Goal: Transaction & Acquisition: Purchase product/service

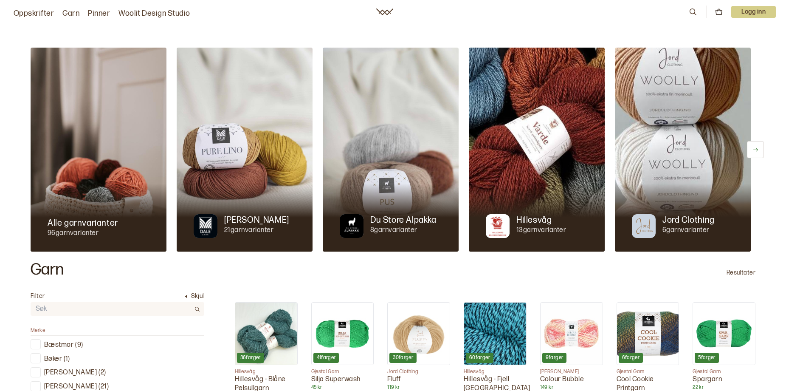
click at [752, 153] on icon at bounding box center [755, 149] width 6 height 6
click at [33, 152] on icon at bounding box center [30, 150] width 5 height 4
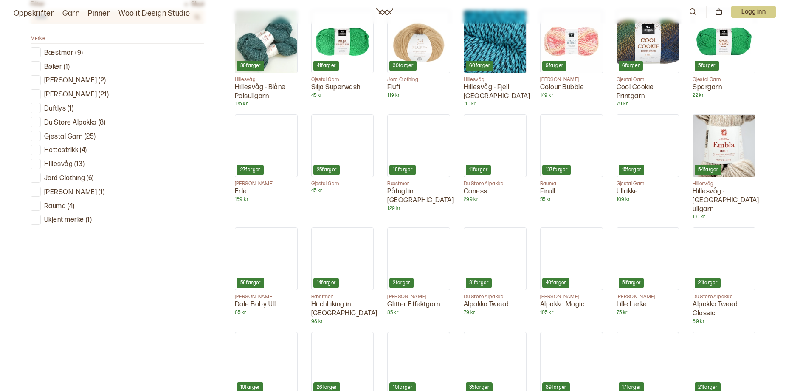
scroll to position [297, 0]
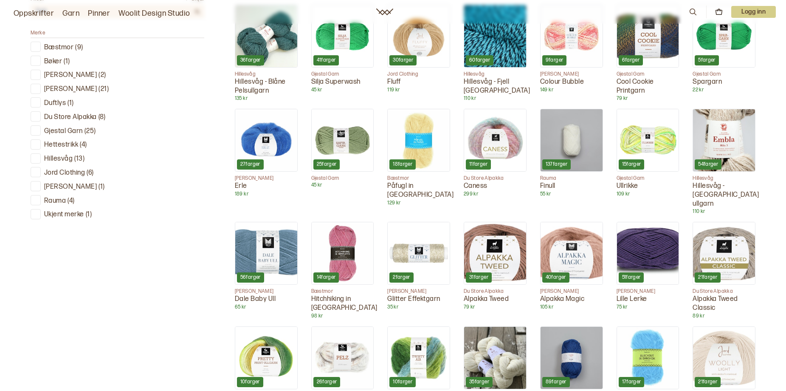
click at [63, 205] on p "Rauma" at bounding box center [55, 201] width 22 height 9
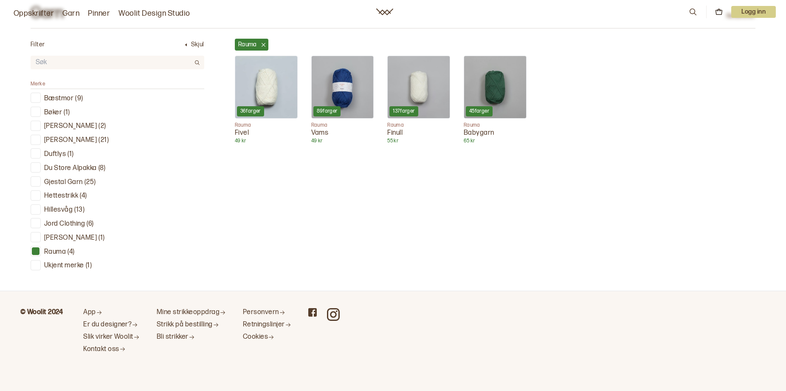
click at [374, 118] on img at bounding box center [343, 87] width 62 height 62
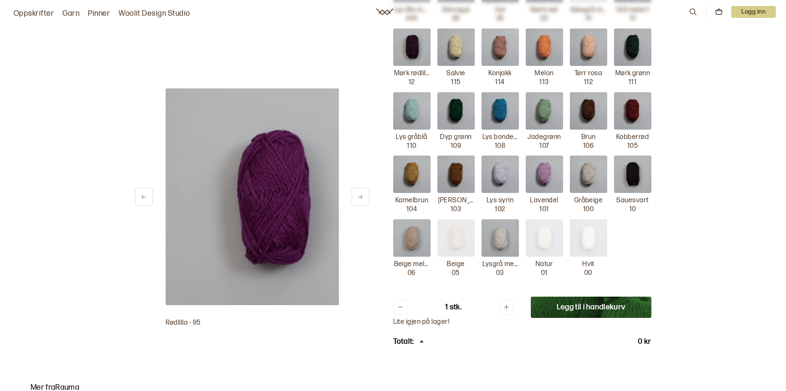
scroll to position [976, 0]
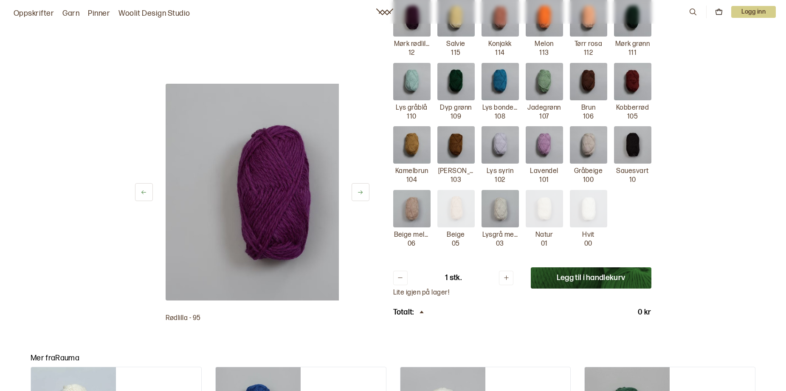
click at [416, 227] on img at bounding box center [411, 208] width 37 height 37
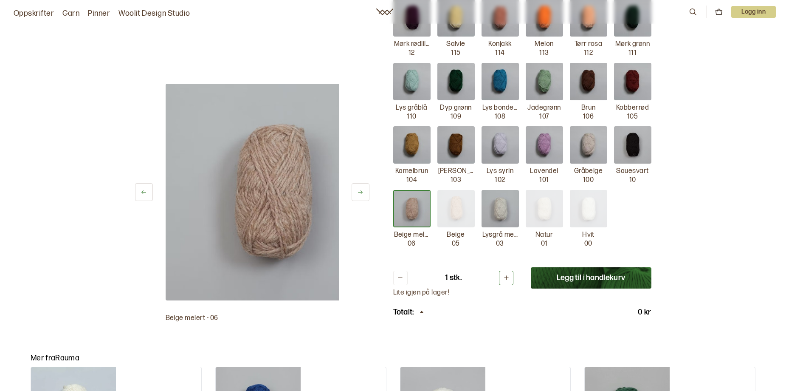
click at [509, 281] on icon at bounding box center [506, 277] width 6 height 6
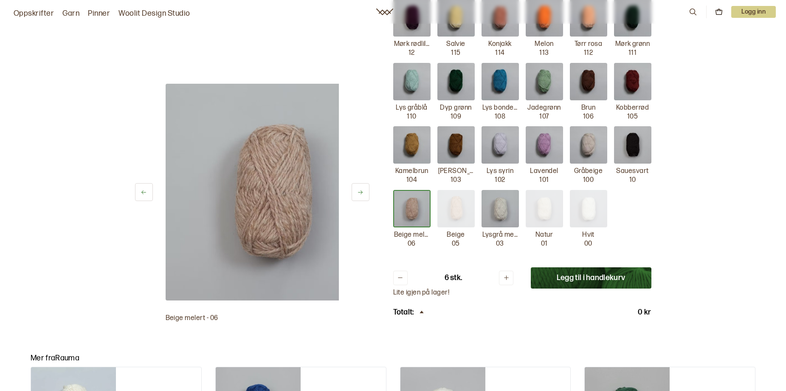
click at [597, 288] on button "Legg til i handlekurv" at bounding box center [591, 277] width 121 height 21
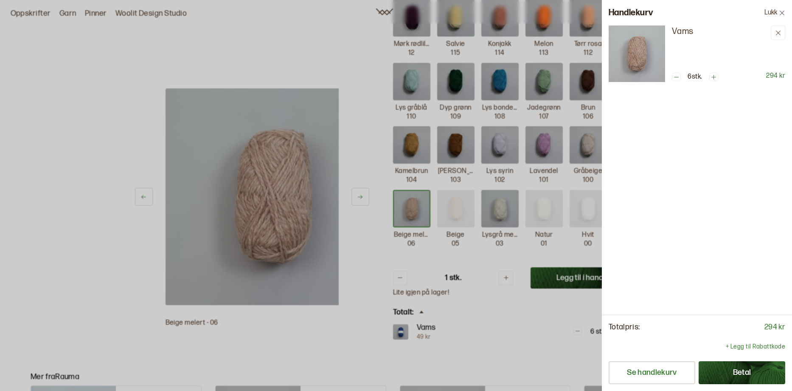
click at [296, 45] on div at bounding box center [396, 195] width 792 height 391
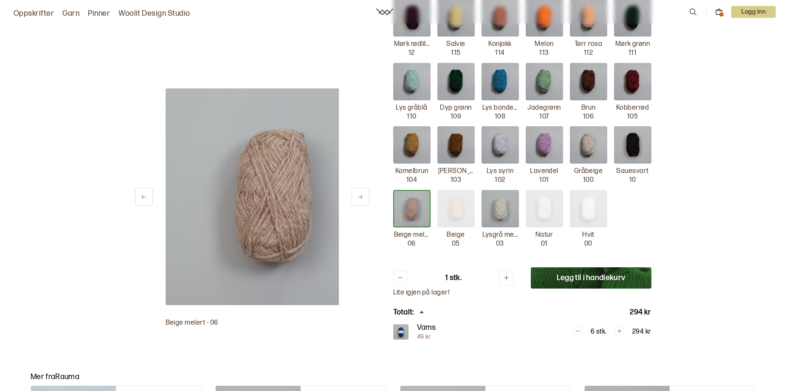
click at [475, 100] on img at bounding box center [455, 81] width 37 height 37
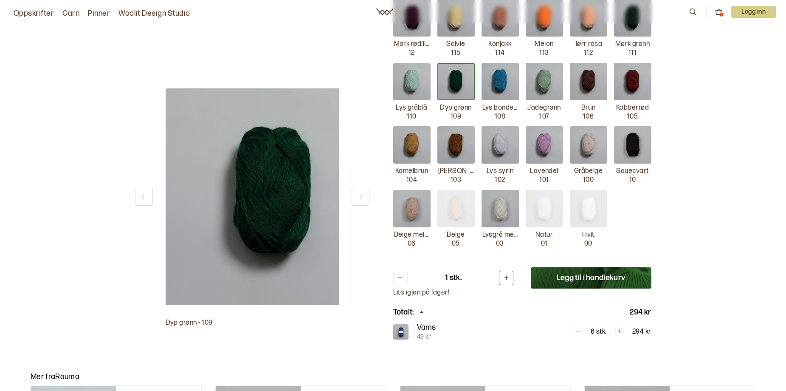
click at [513, 285] on button at bounding box center [506, 277] width 14 height 14
click at [628, 288] on button "Legg til i handlekurv" at bounding box center [591, 277] width 121 height 21
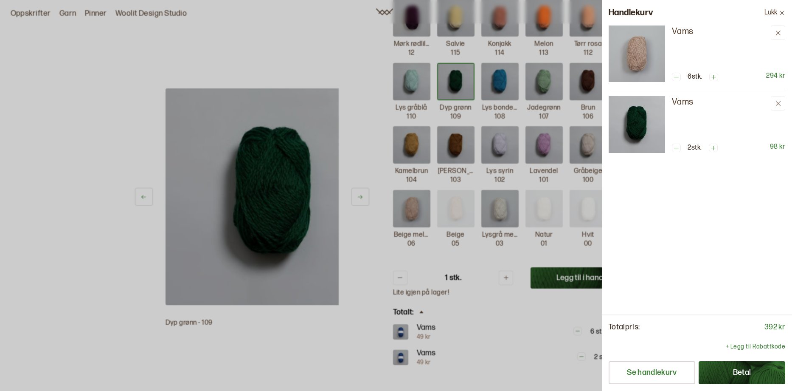
click at [338, 323] on div at bounding box center [396, 195] width 792 height 391
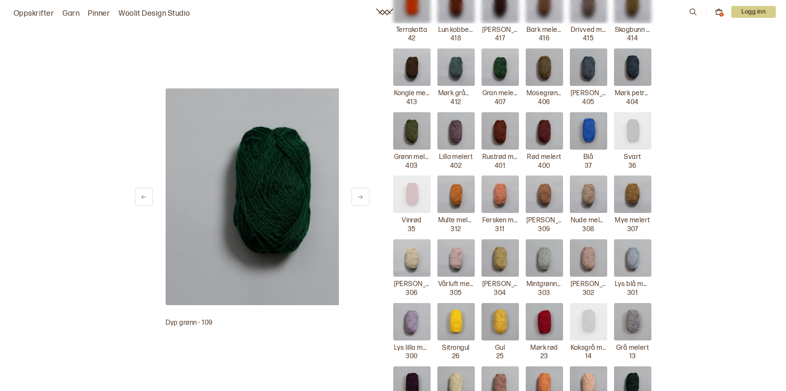
scroll to position [594, 0]
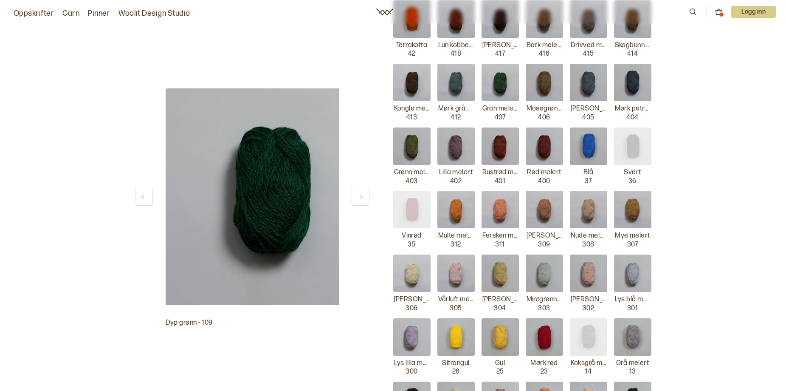
click at [607, 101] on img at bounding box center [588, 82] width 37 height 37
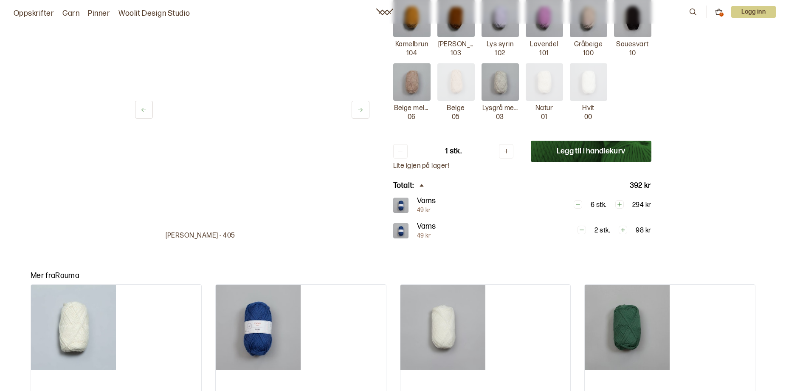
scroll to position [1104, 0]
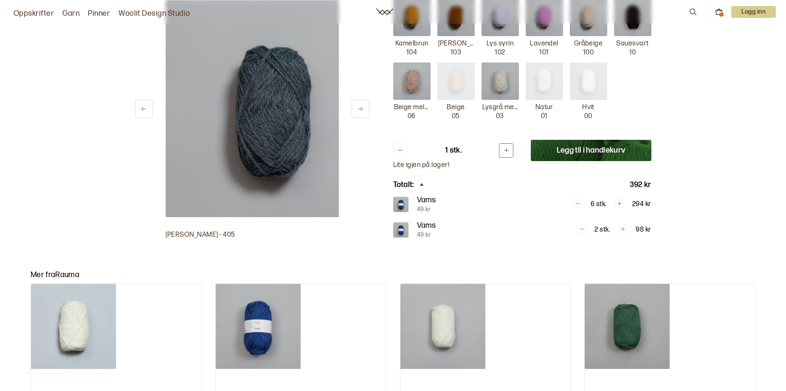
click at [509, 153] on icon at bounding box center [506, 150] width 6 height 6
click at [613, 161] on button "Legg til i handlekurv" at bounding box center [591, 150] width 121 height 21
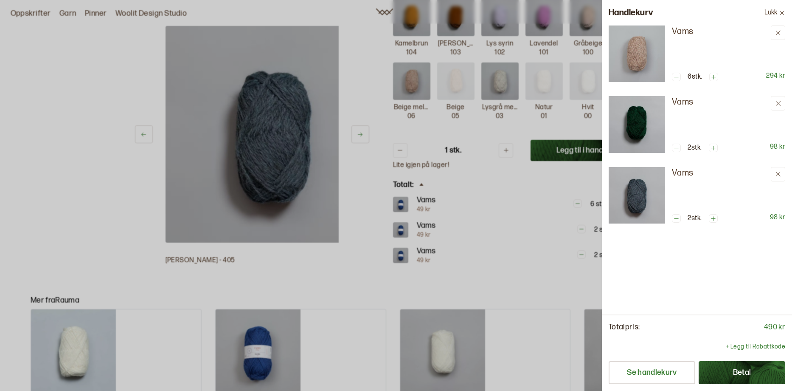
click at [353, 119] on div at bounding box center [396, 195] width 792 height 391
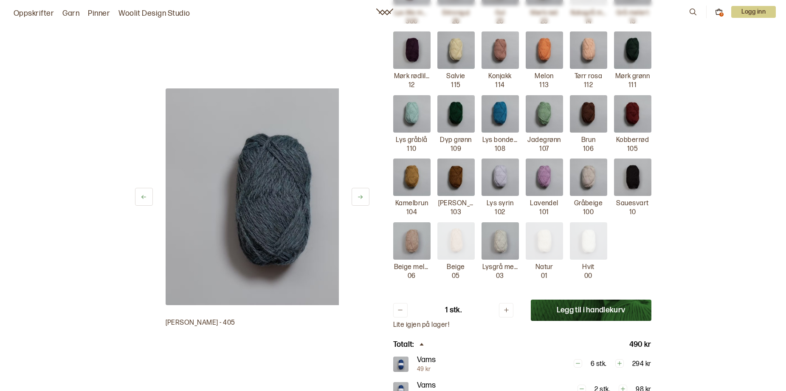
scroll to position [934, 0]
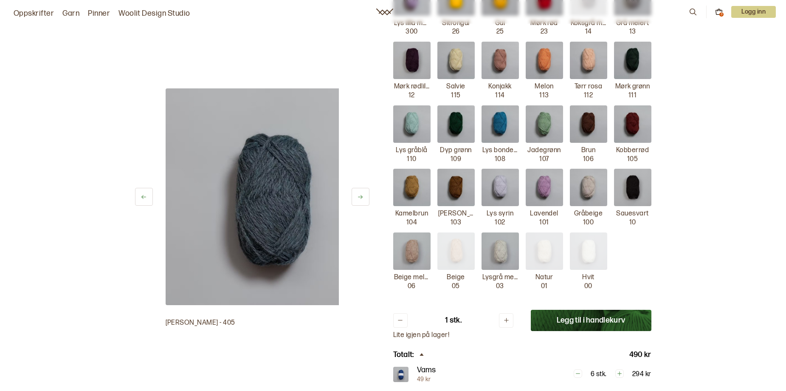
click at [519, 143] on img at bounding box center [499, 123] width 37 height 37
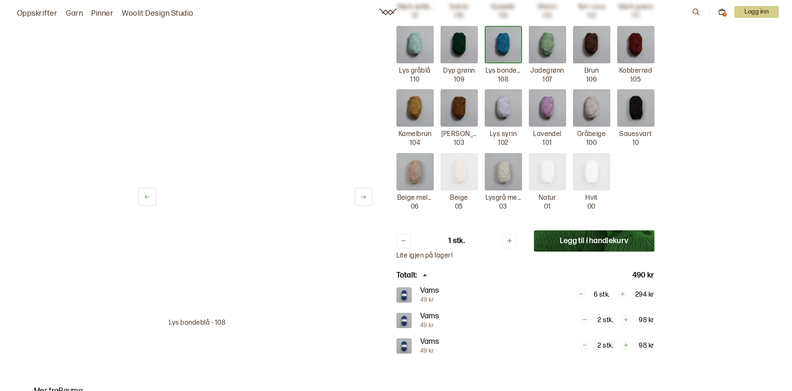
scroll to position [1019, 0]
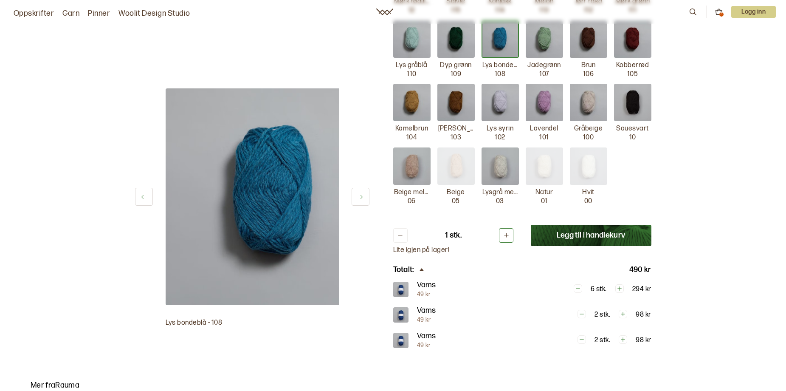
click at [509, 238] on icon at bounding box center [506, 235] width 6 height 6
click at [630, 246] on button "Legg til i handlekurv" at bounding box center [591, 235] width 121 height 21
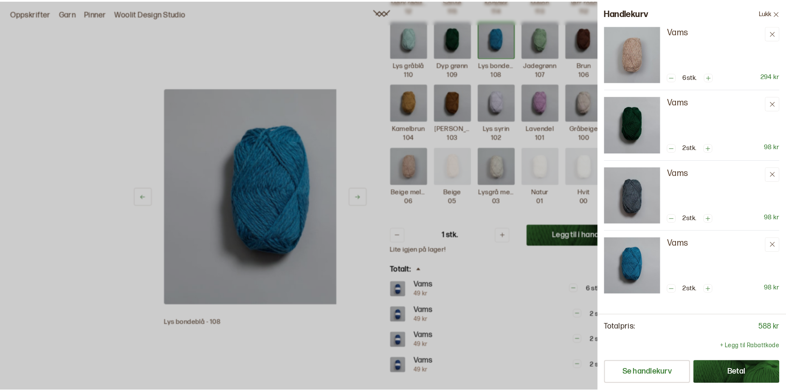
scroll to position [80, 0]
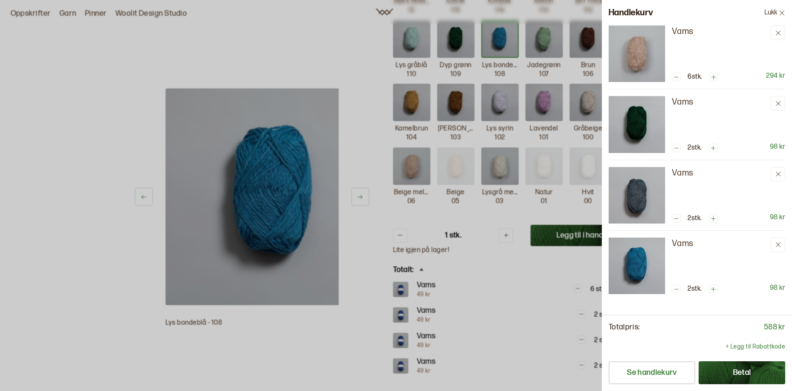
click at [311, 71] on div at bounding box center [396, 195] width 792 height 391
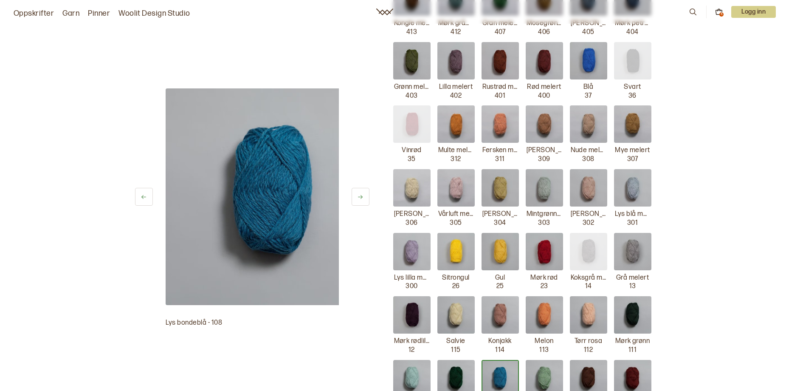
scroll to position [679, 0]
click at [554, 80] on img at bounding box center [544, 60] width 37 height 37
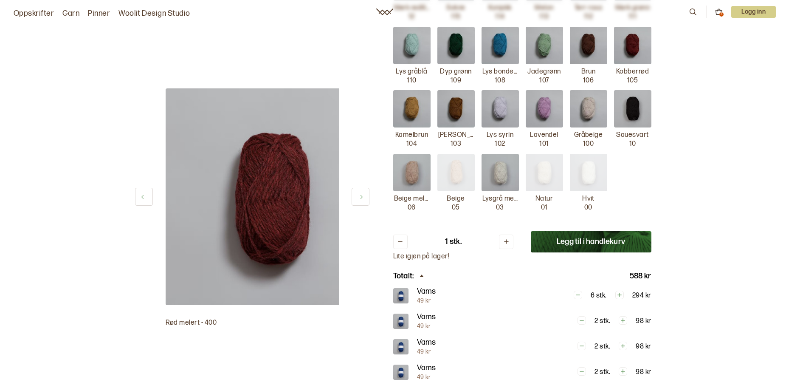
scroll to position [1019, 0]
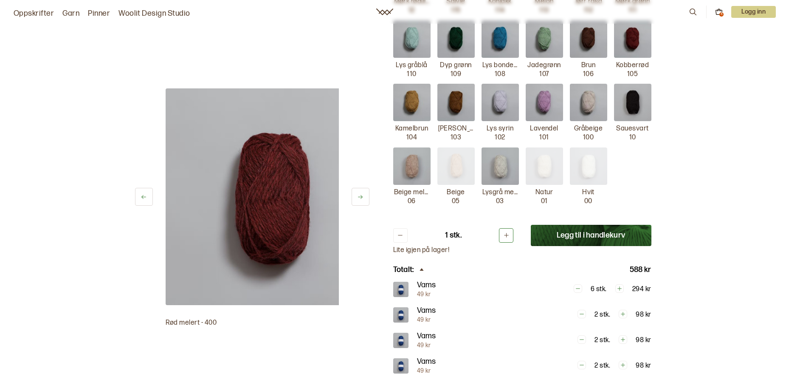
click at [509, 237] on icon at bounding box center [506, 235] width 5 height 5
click at [609, 246] on button "Legg til i handlekurv" at bounding box center [591, 235] width 121 height 21
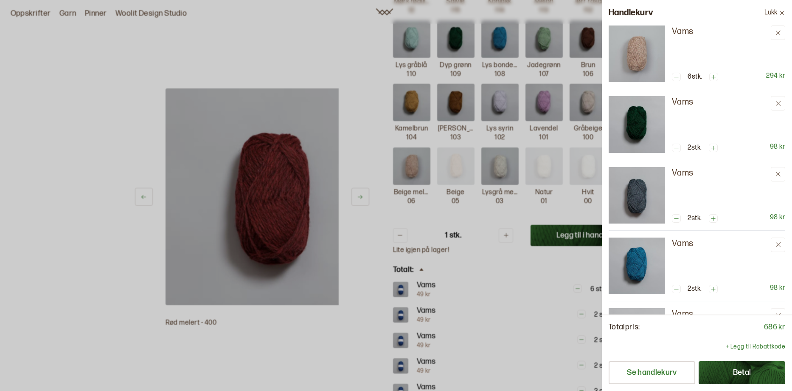
click at [286, 59] on div at bounding box center [396, 195] width 792 height 391
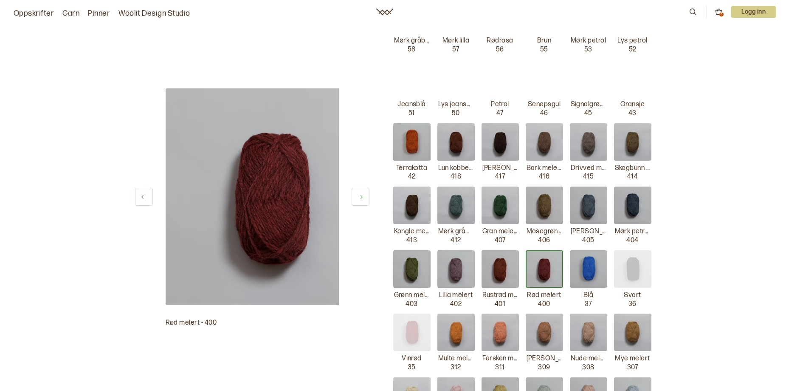
scroll to position [467, 0]
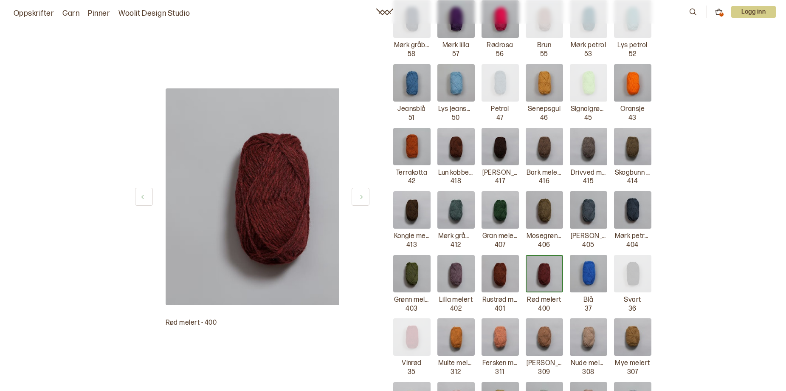
drag, startPoint x: 699, startPoint y: 110, endPoint x: 705, endPoint y: 108, distance: 5.9
click at [563, 101] on img at bounding box center [544, 82] width 37 height 37
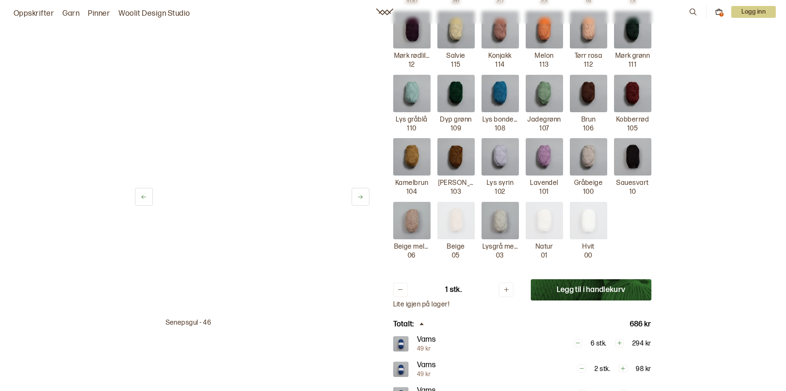
scroll to position [976, 0]
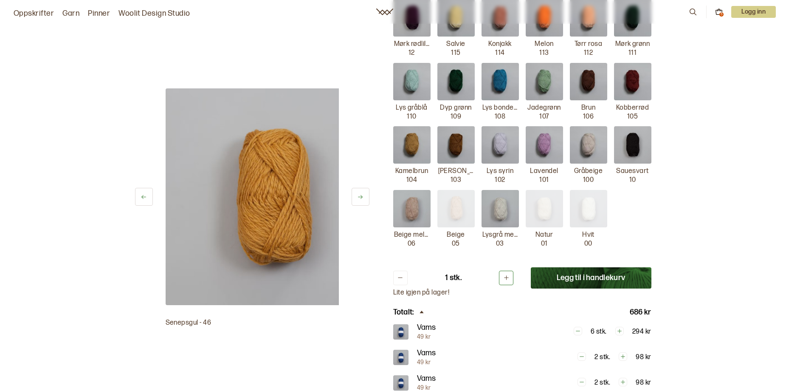
click at [509, 281] on icon at bounding box center [506, 277] width 6 height 6
click at [619, 288] on button "Legg til i handlekurv" at bounding box center [591, 277] width 121 height 21
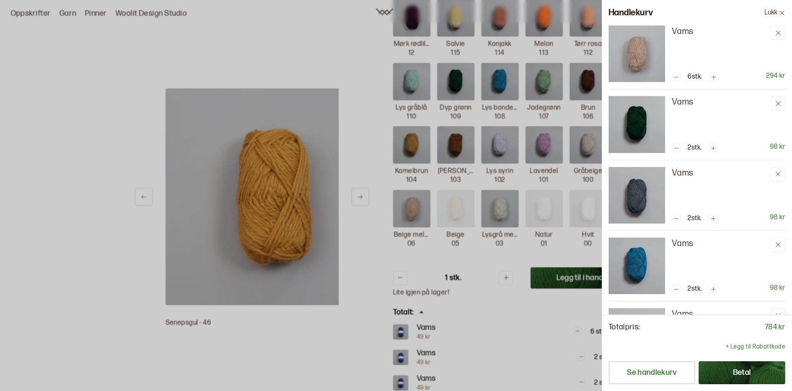
click at [324, 292] on div at bounding box center [396, 195] width 792 height 391
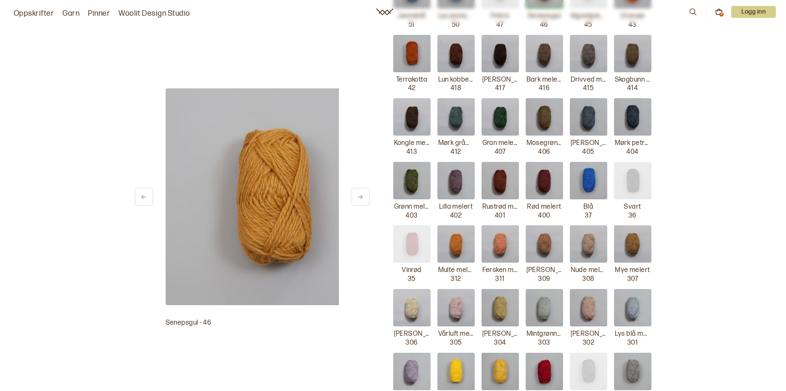
scroll to position [552, 0]
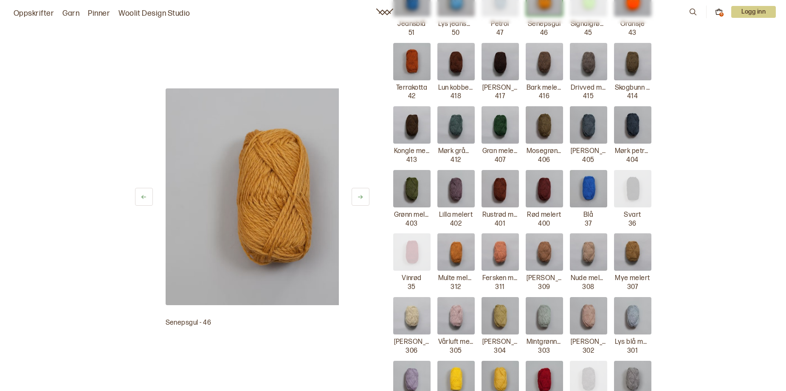
click at [430, 80] on img at bounding box center [411, 61] width 37 height 37
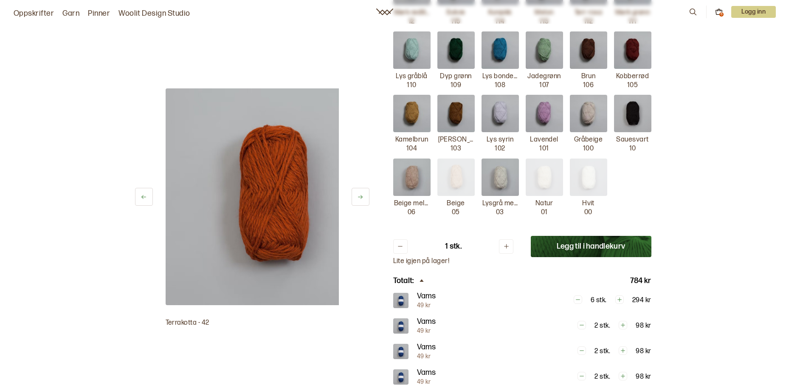
scroll to position [1104, 0]
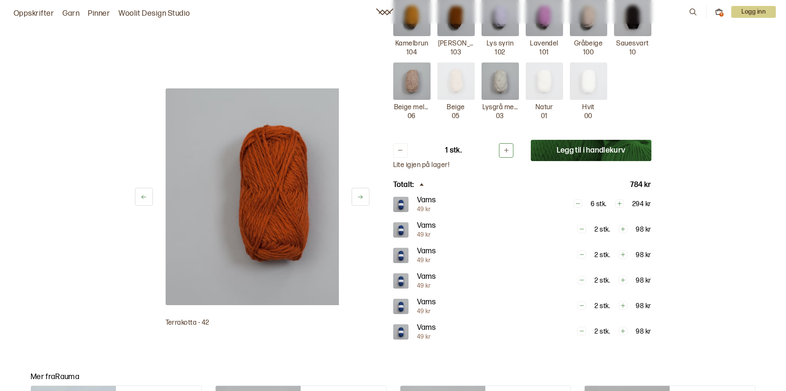
click at [509, 153] on icon at bounding box center [506, 150] width 6 height 6
click at [602, 161] on button "Legg til i handlekurv" at bounding box center [591, 150] width 121 height 21
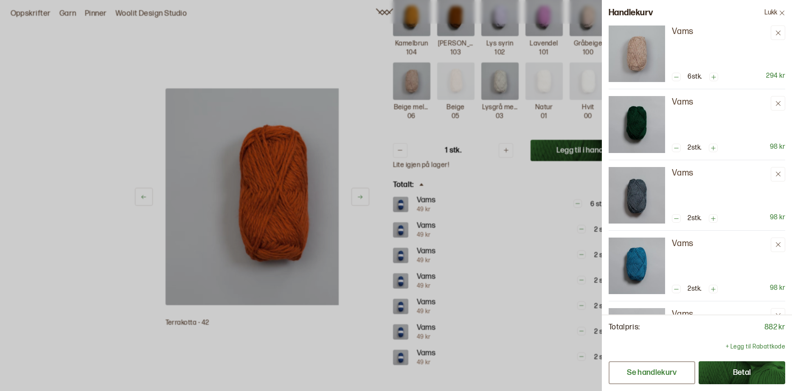
click at [609, 374] on button "Se handlekurv" at bounding box center [652, 372] width 87 height 23
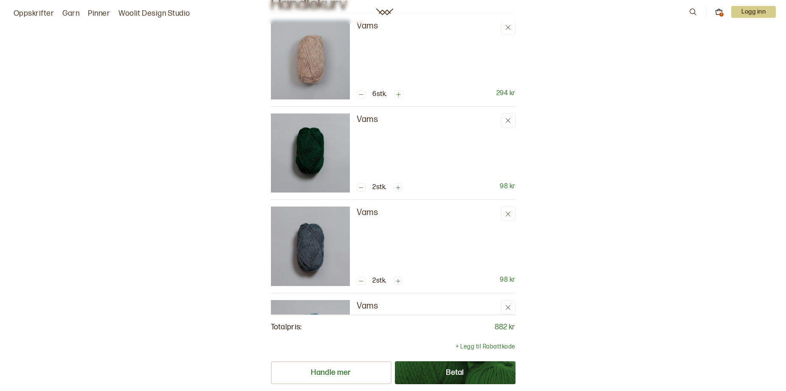
scroll to position [85, 0]
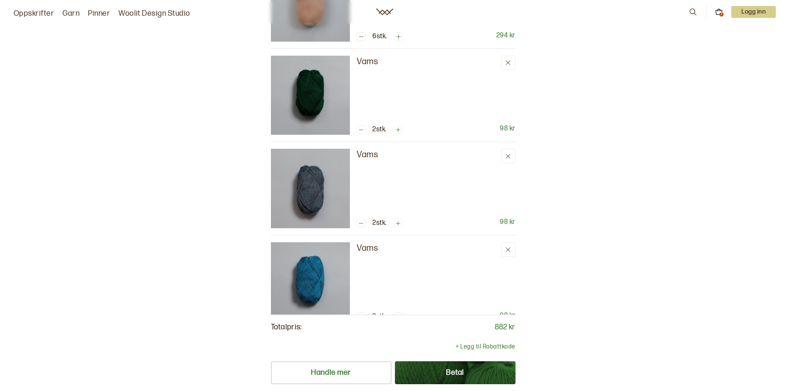
drag, startPoint x: 498, startPoint y: 333, endPoint x: 618, endPoint y: 220, distance: 164.6
click at [499, 342] on p "+ Legg til Rabattkode" at bounding box center [485, 346] width 59 height 8
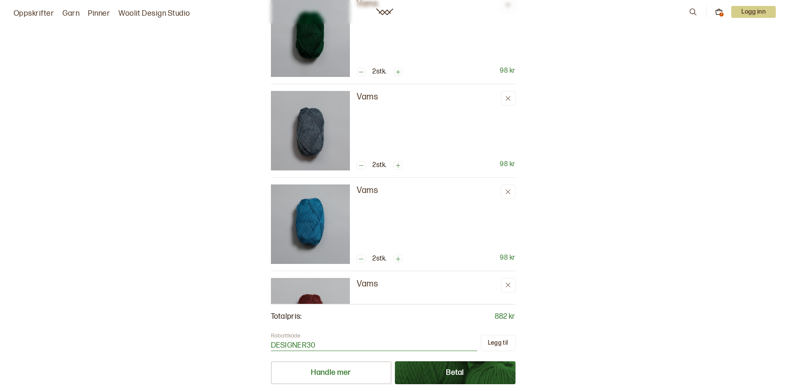
scroll to position [127, 0]
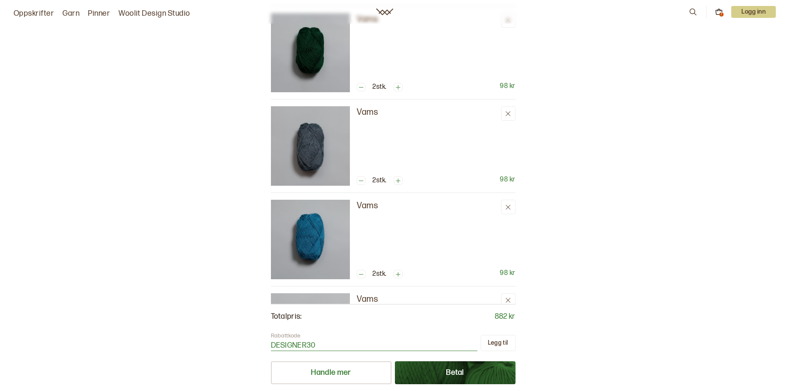
type input "DESIGNER30"
click at [605, 318] on div "Handlekurv Vams 6 stk. 294 kr Vams 2 stk. 98 kr Vams 2 stk. 98 kr Vams 2 stk. 9…" at bounding box center [393, 274] width 786 height 756
click at [455, 372] on button "Betal" at bounding box center [455, 372] width 121 height 23
